Goal: Browse casually: Explore the website without a specific task or goal

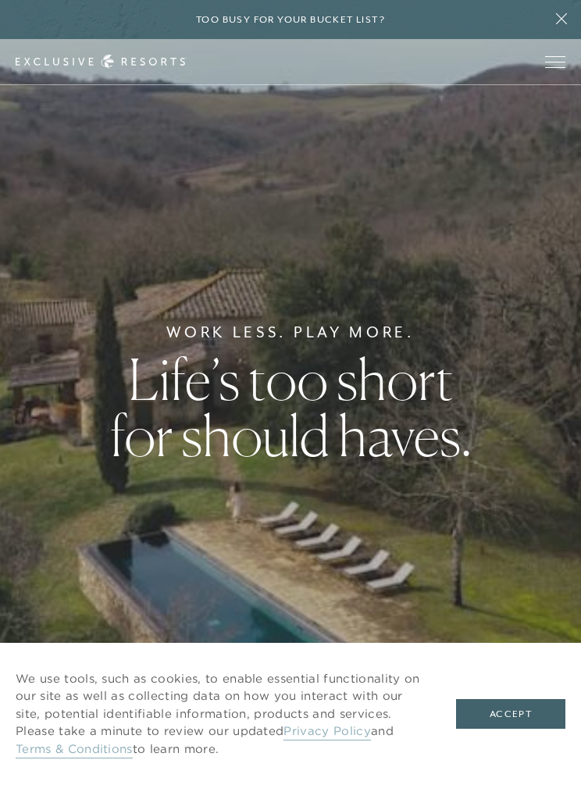
click at [517, 651] on div "Work Less. Play More. Life’s too short for should haves." at bounding box center [290, 392] width 581 height 785
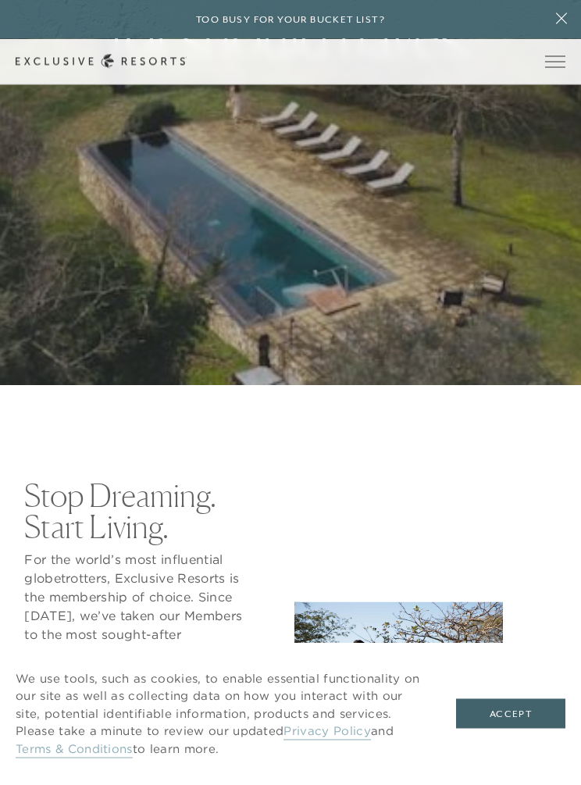
scroll to position [401, 0]
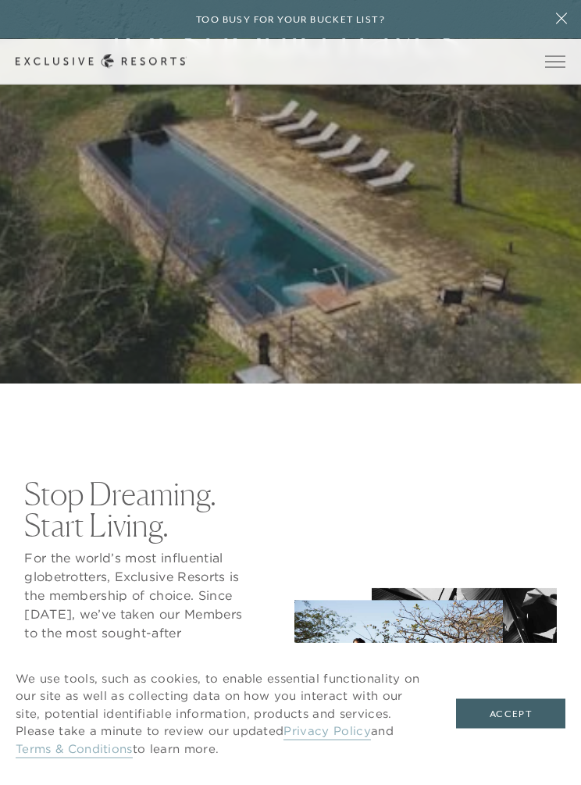
click at [521, 640] on div "Stop Dreaming. Start Living. For the world’s most influential globetrotters, Ex…" at bounding box center [290, 637] width 533 height 351
click at [516, 635] on div "Stop Dreaming. Start Living. For the world’s most influential globetrotters, Ex…" at bounding box center [290, 637] width 533 height 351
click at [515, 640] on div "Stop Dreaming. Start Living. For the world’s most influential globetrotters, Ex…" at bounding box center [290, 637] width 533 height 351
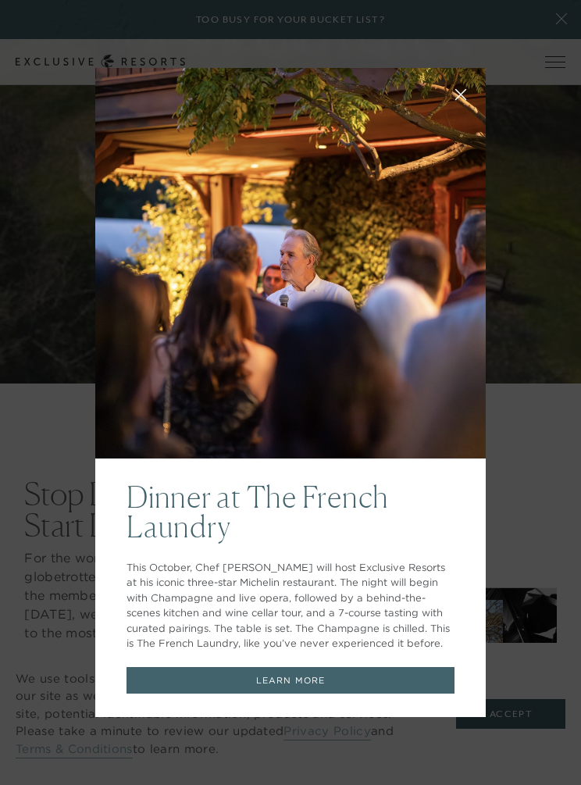
click at [494, 646] on div "Dinner at The [GEOGRAPHIC_DATA] This October, Chef [PERSON_NAME] will host Excl…" at bounding box center [290, 392] width 581 height 785
click at [499, 619] on div "Dinner at The [GEOGRAPHIC_DATA] This October, Chef [PERSON_NAME] will host Excl…" at bounding box center [290, 392] width 581 height 785
click at [485, 638] on div "Dinner at The [GEOGRAPHIC_DATA] This October, Chef [PERSON_NAME] will host Excl…" at bounding box center [290, 587] width 390 height 259
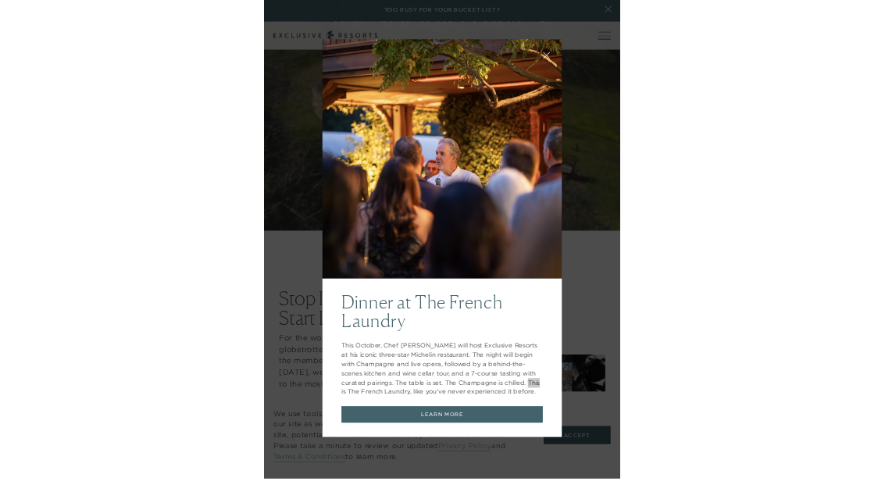
scroll to position [408, 0]
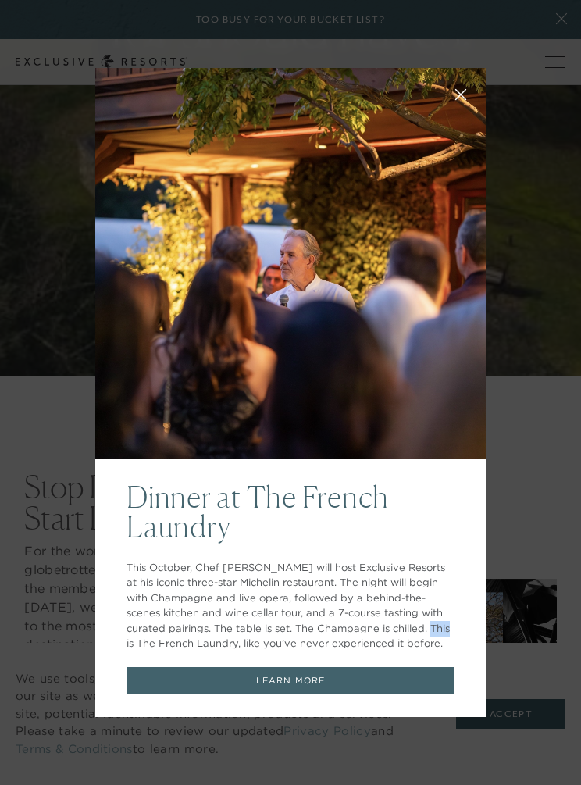
click at [503, 662] on div "Dinner at The [GEOGRAPHIC_DATA] This October, Chef [PERSON_NAME] will host Excl…" at bounding box center [290, 392] width 581 height 785
click at [504, 673] on div "Dinner at The [GEOGRAPHIC_DATA] This October, Chef [PERSON_NAME] will host Excl…" at bounding box center [290, 392] width 581 height 785
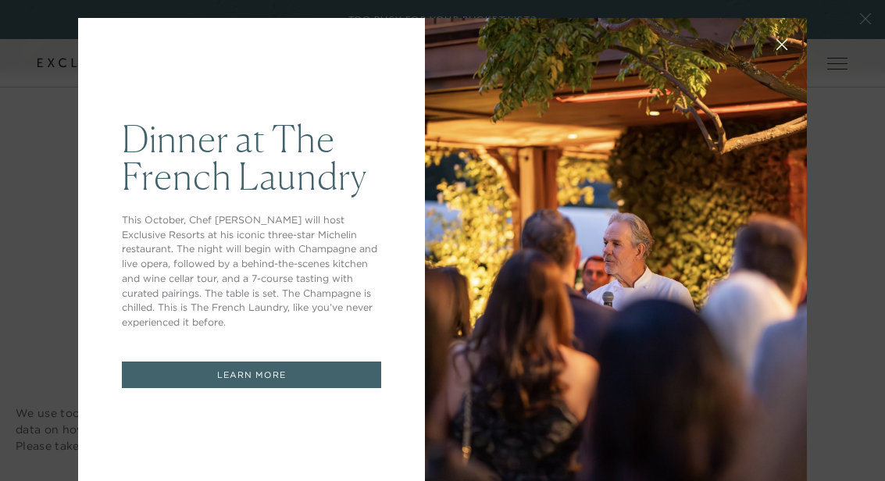
click at [36, 383] on div "Dinner at The [GEOGRAPHIC_DATA] This October, Chef [PERSON_NAME] will host Excl…" at bounding box center [442, 240] width 885 height 481
click at [577, 475] on div at bounding box center [616, 254] width 383 height 472
